Goal: Information Seeking & Learning: Learn about a topic

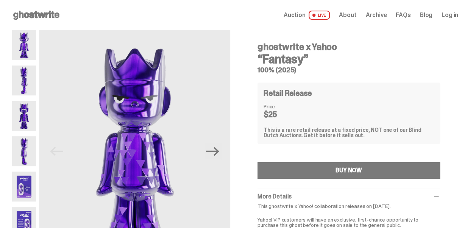
click at [22, 81] on img at bounding box center [24, 81] width 24 height 30
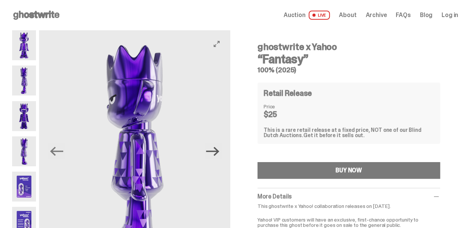
click at [219, 149] on icon "Next" at bounding box center [212, 151] width 13 height 9
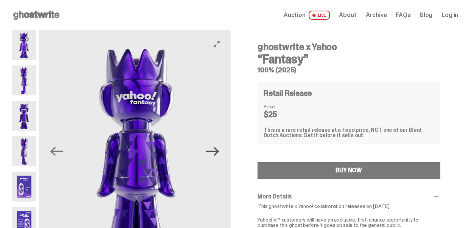
scroll to position [126, 0]
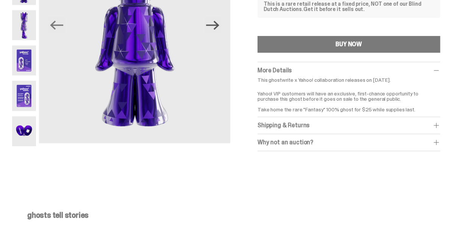
click at [218, 24] on icon "Next" at bounding box center [212, 25] width 13 height 13
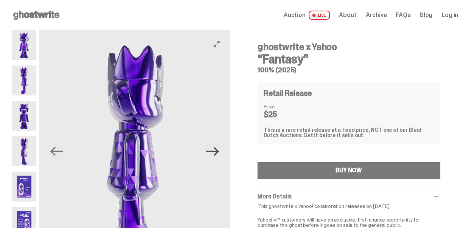
click at [214, 150] on icon "Next" at bounding box center [212, 151] width 13 height 13
